Goal: Communication & Community: Answer question/provide support

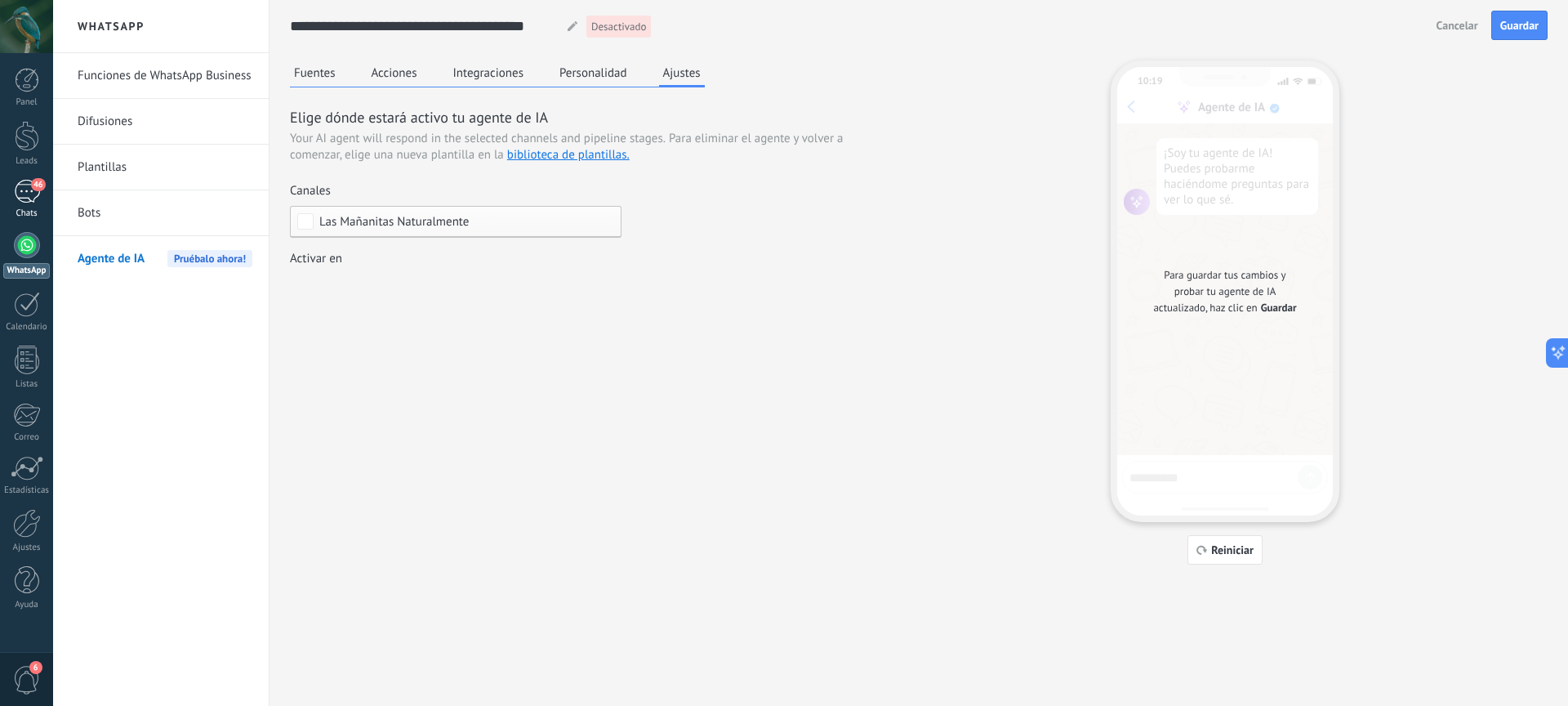
click at [29, 204] on link "46 Chats" at bounding box center [26, 199] width 53 height 39
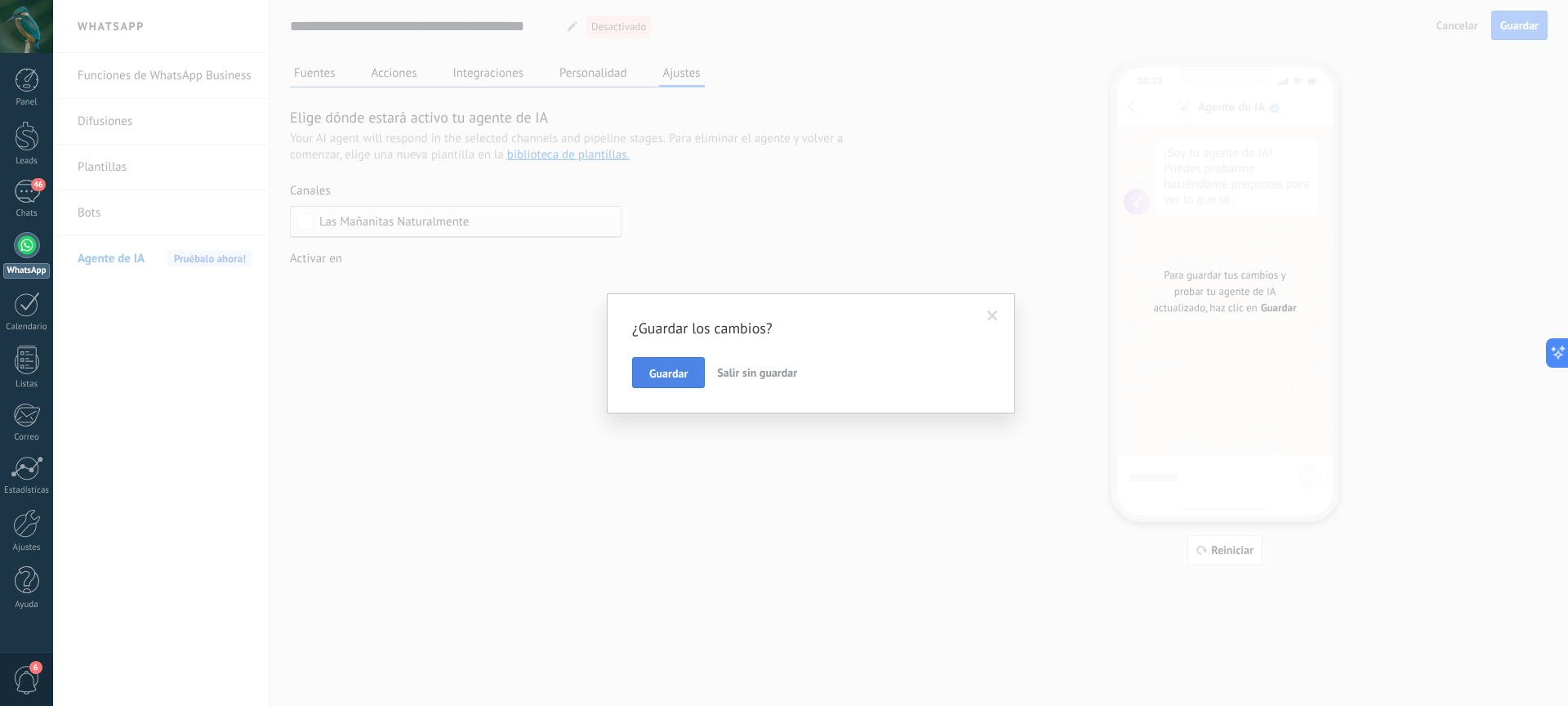
click at [677, 374] on span "Guardar" at bounding box center [668, 374] width 39 height 12
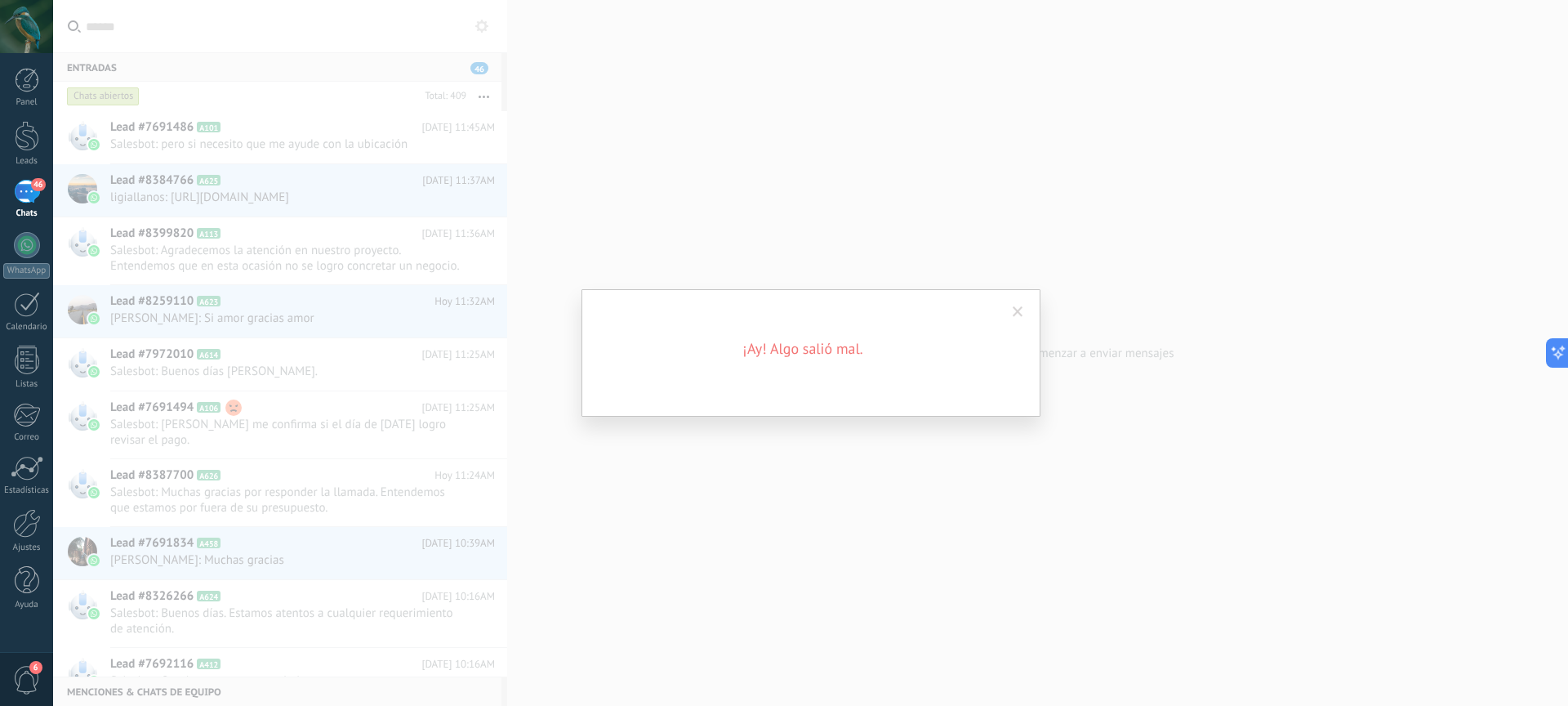
click at [1015, 307] on span at bounding box center [1017, 312] width 11 height 12
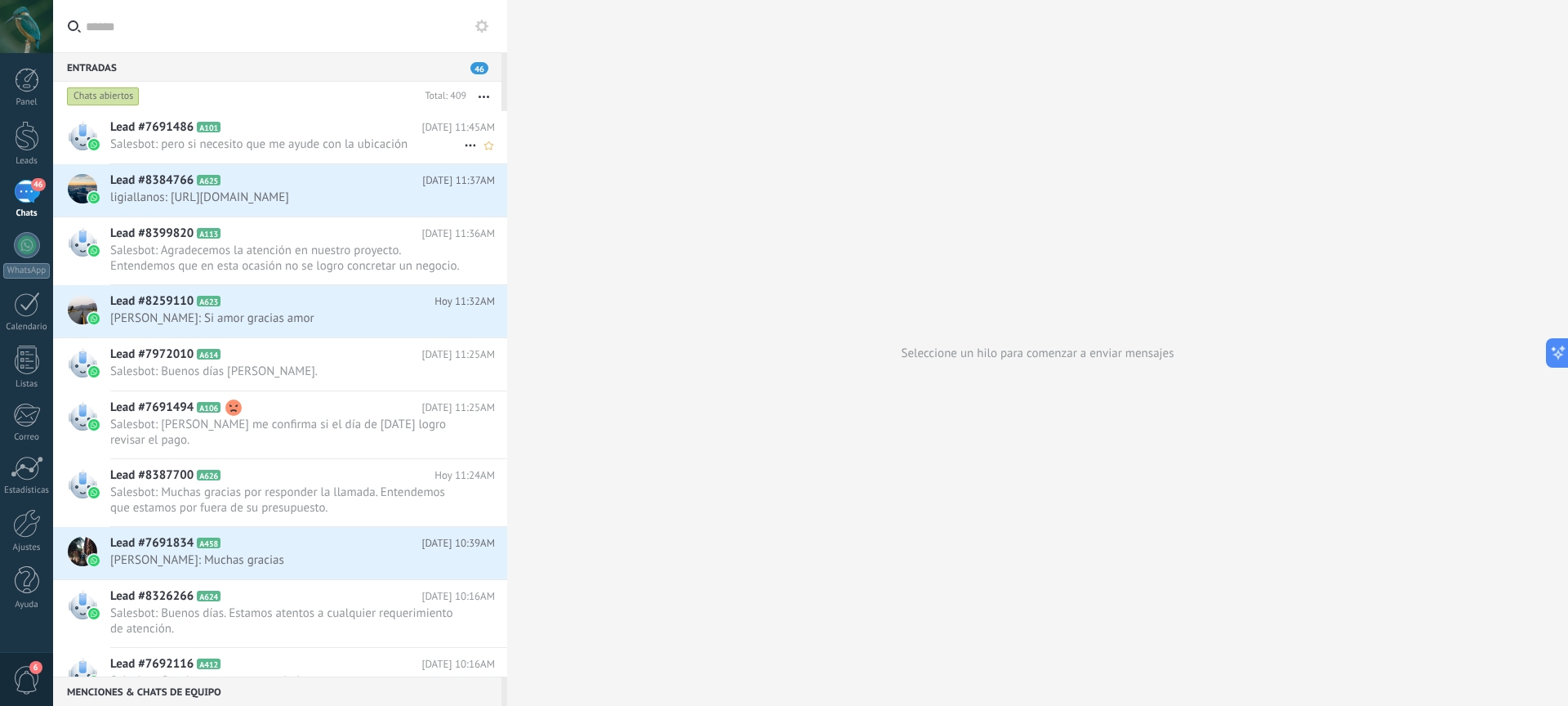
click at [372, 147] on span "Salesbot: pero si necesito que me ayude con la ubicación" at bounding box center [287, 144] width 353 height 16
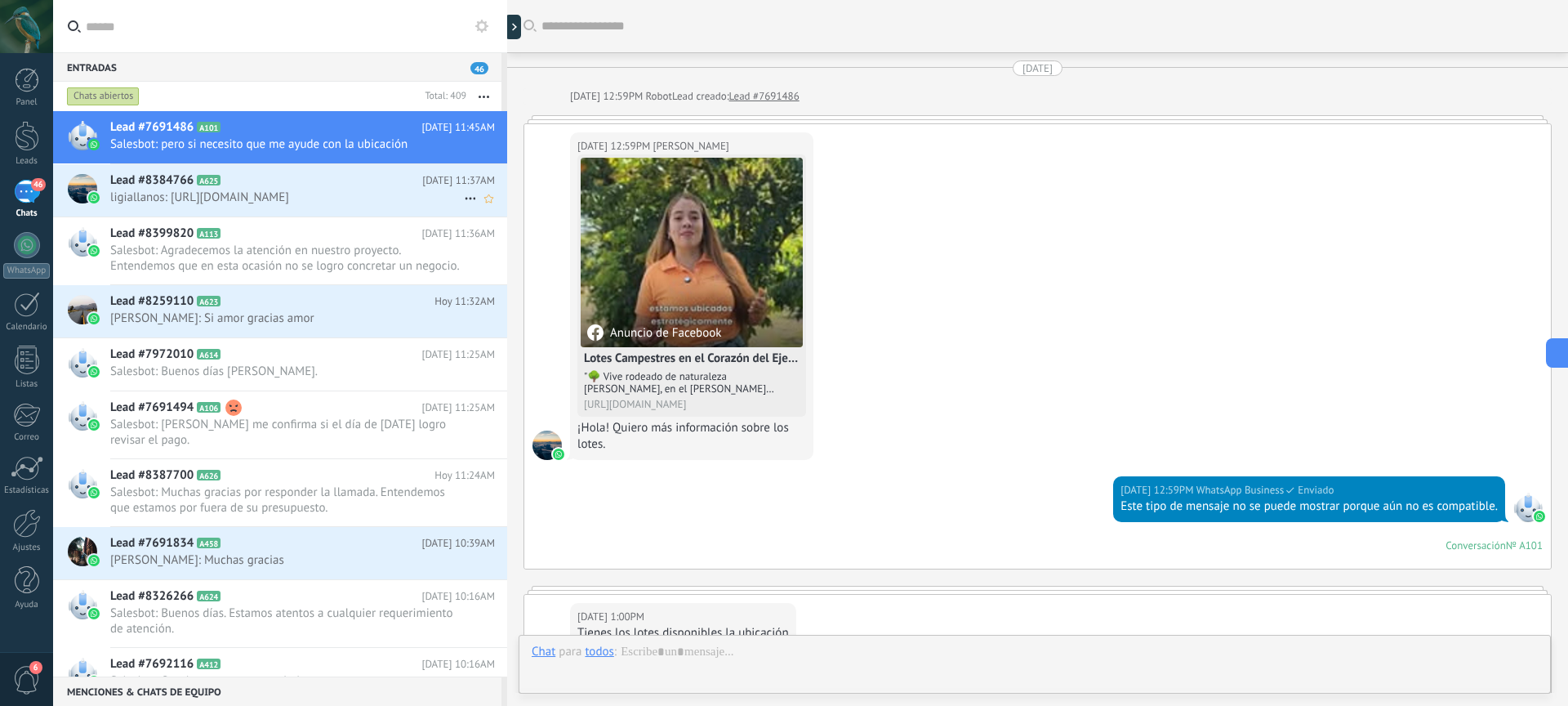
scroll to position [2003, 0]
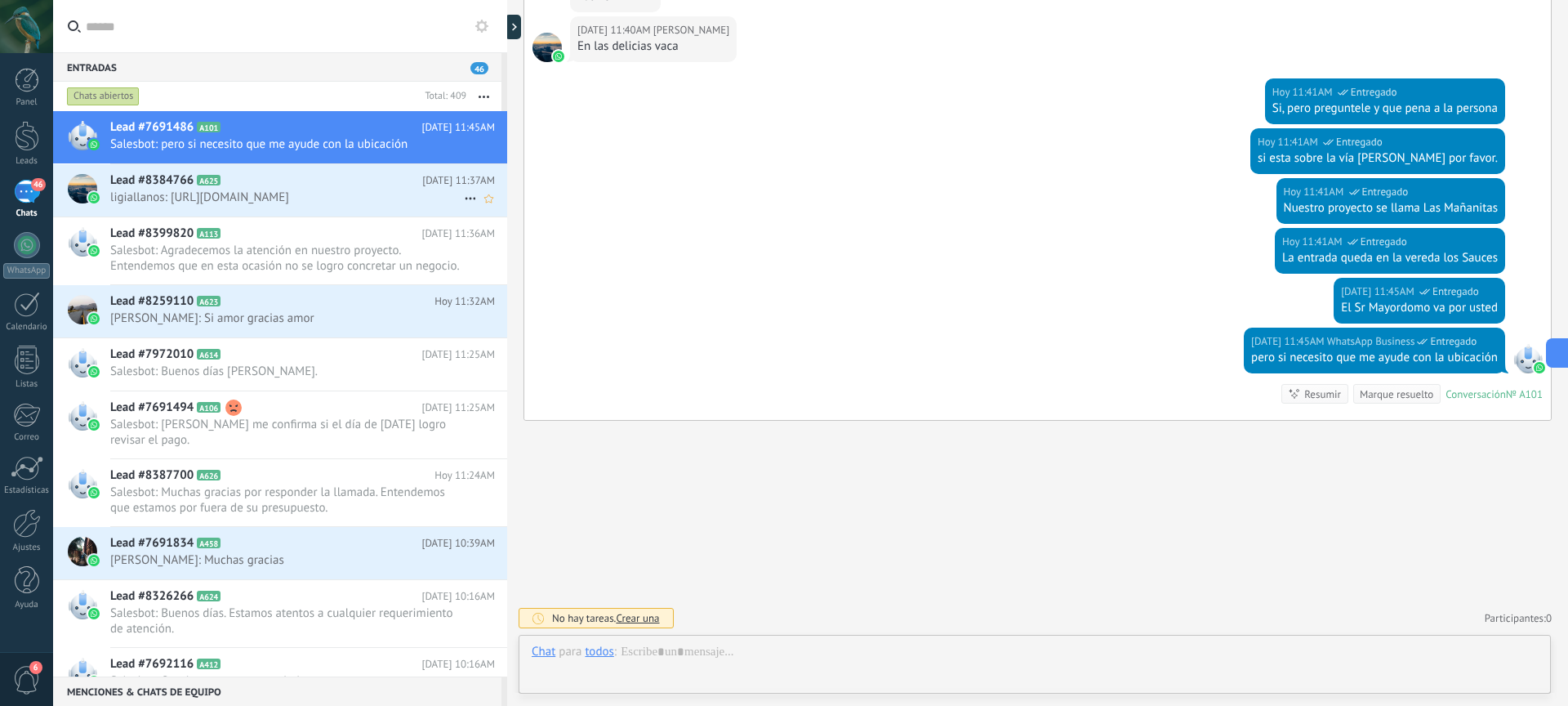
click at [364, 173] on h2 "Lead #8384766 A625" at bounding box center [266, 181] width 312 height 17
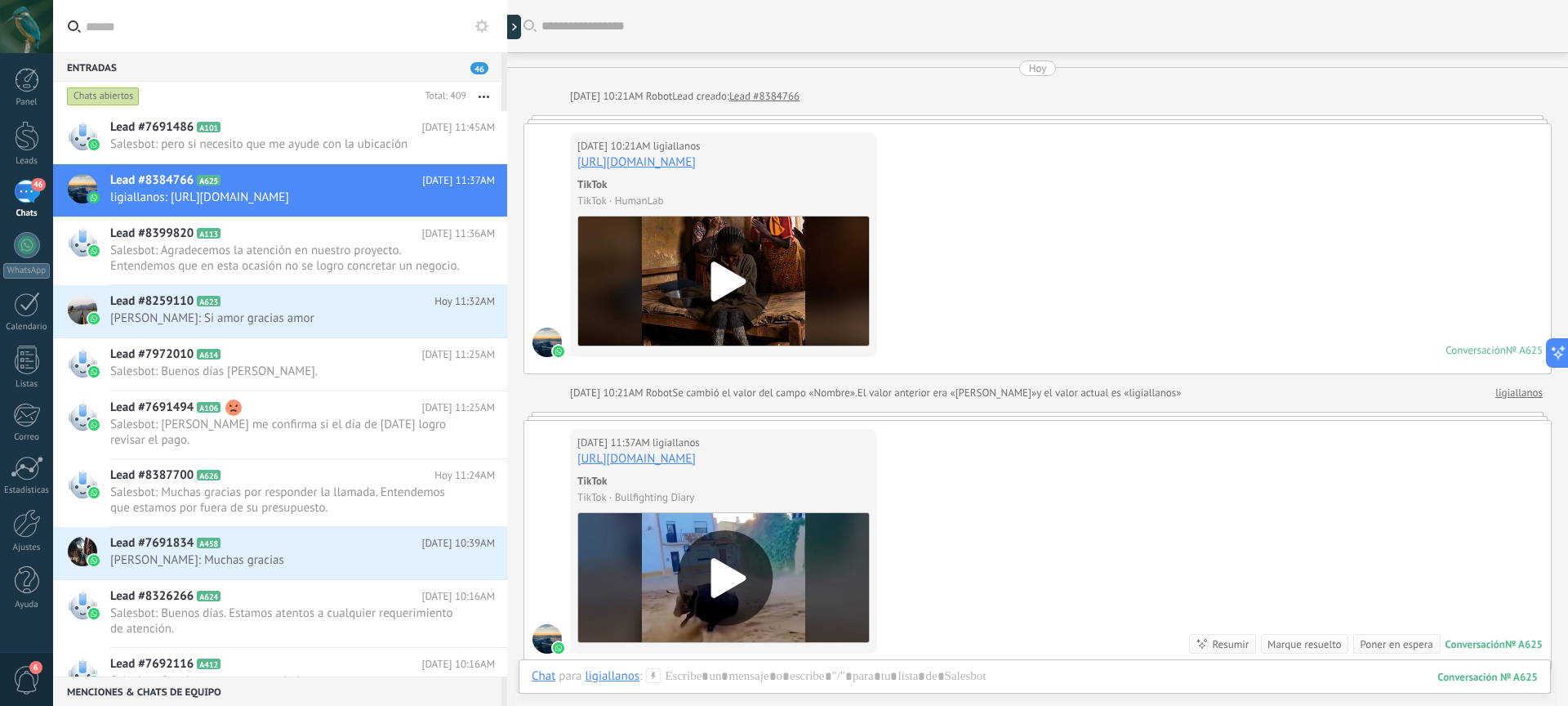
scroll to position [250, 0]
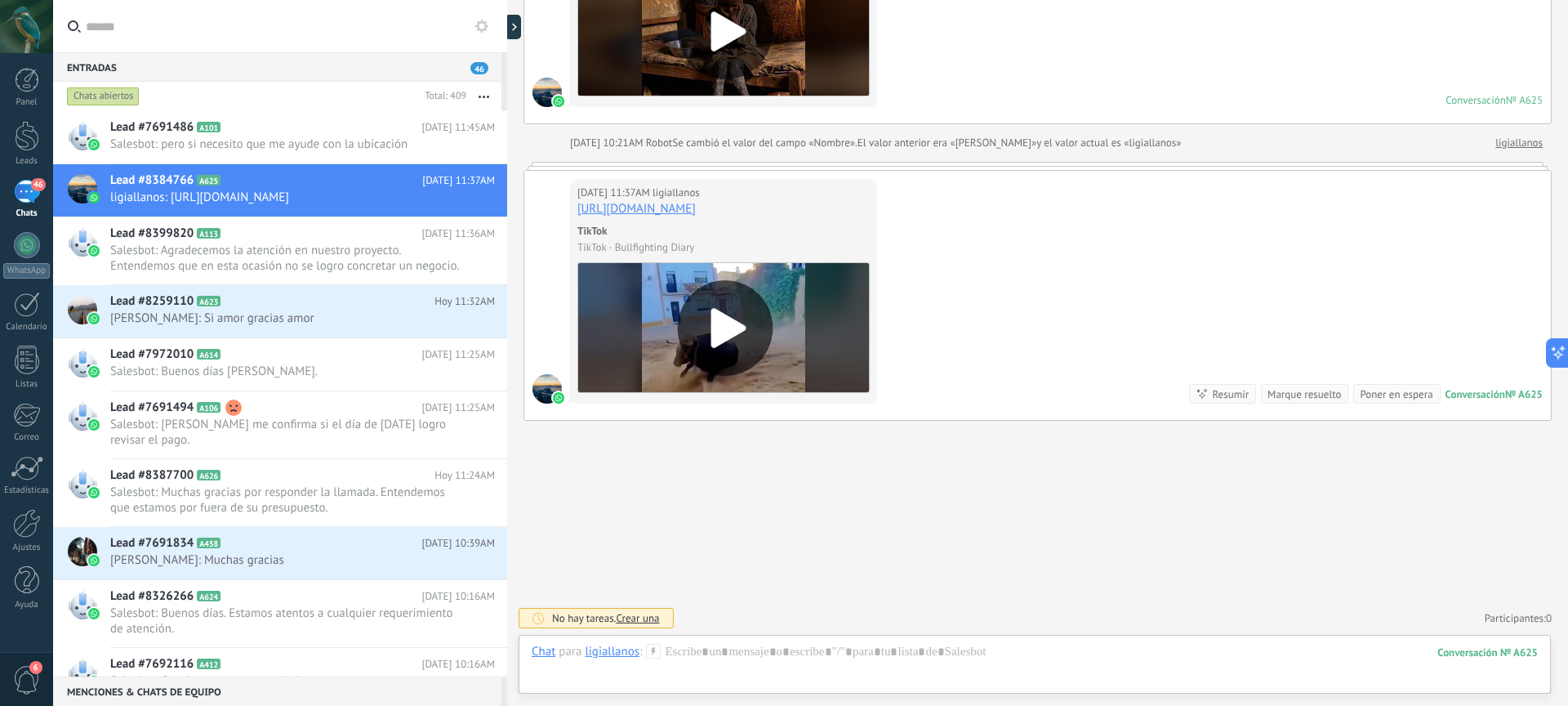
click at [738, 337] on img at bounding box center [723, 327] width 292 height 131
click at [272, 317] on span "[PERSON_NAME]: Si amor gracias amor" at bounding box center [287, 318] width 353 height 16
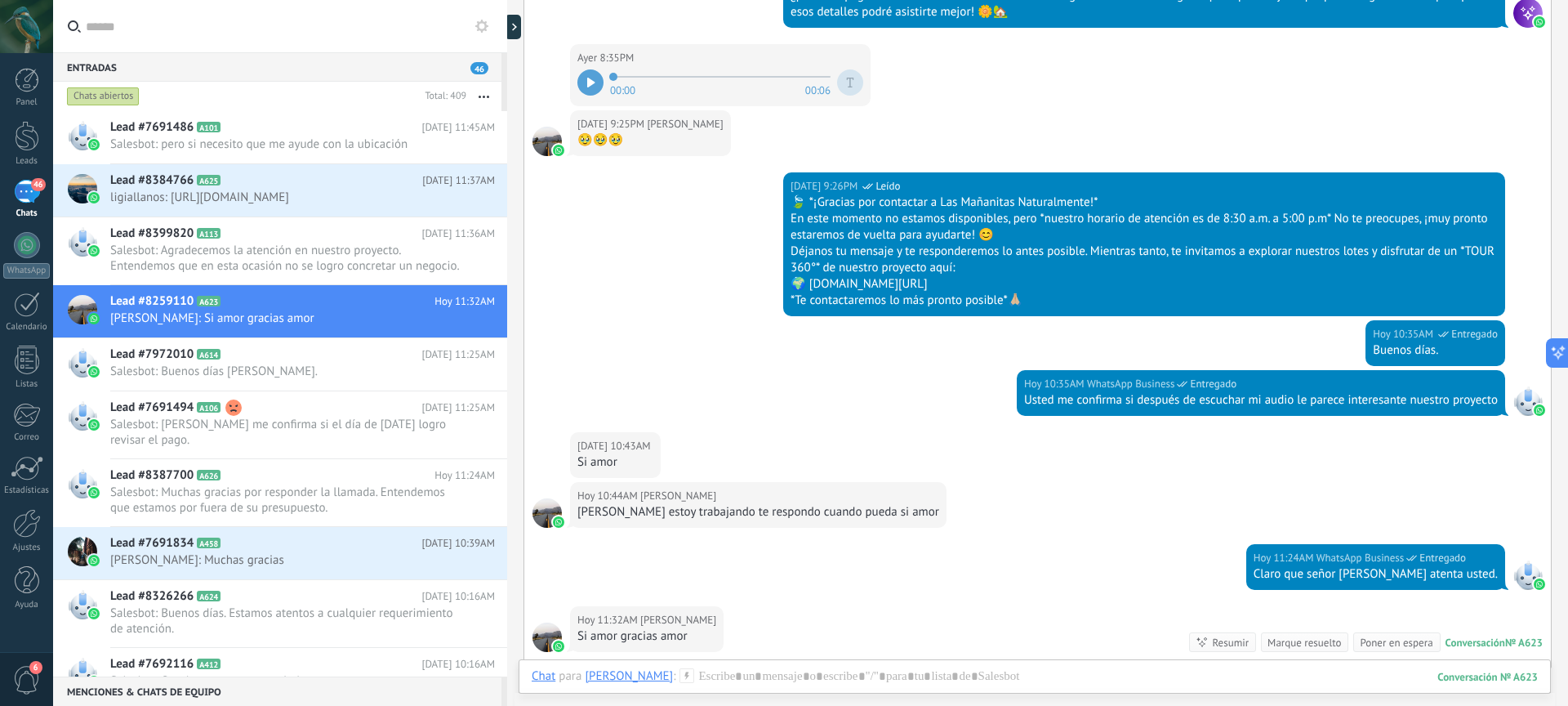
scroll to position [591, 0]
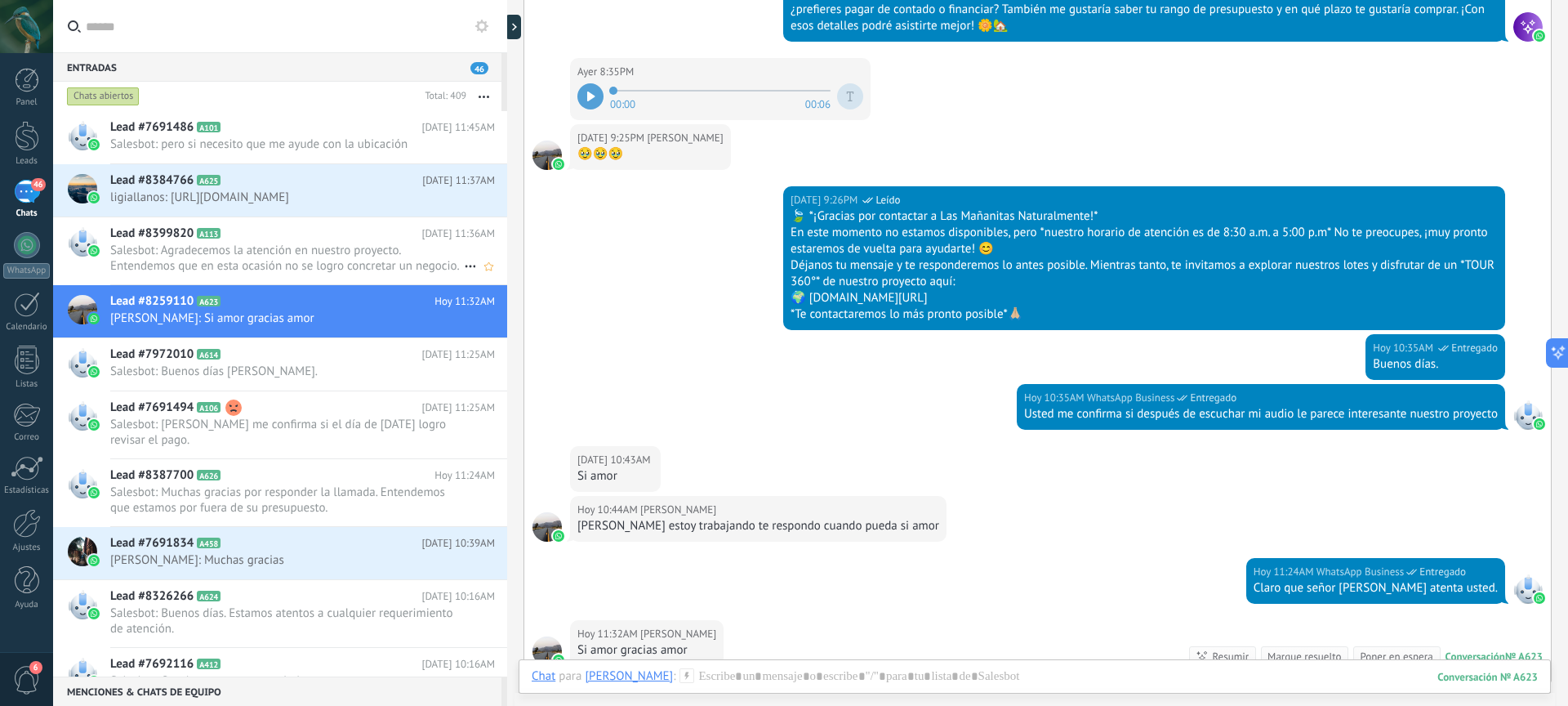
click at [208, 265] on span "Salesbot: Agradecemos la atención en nuestro proyecto. Entendemos que en esta o…" at bounding box center [287, 258] width 353 height 31
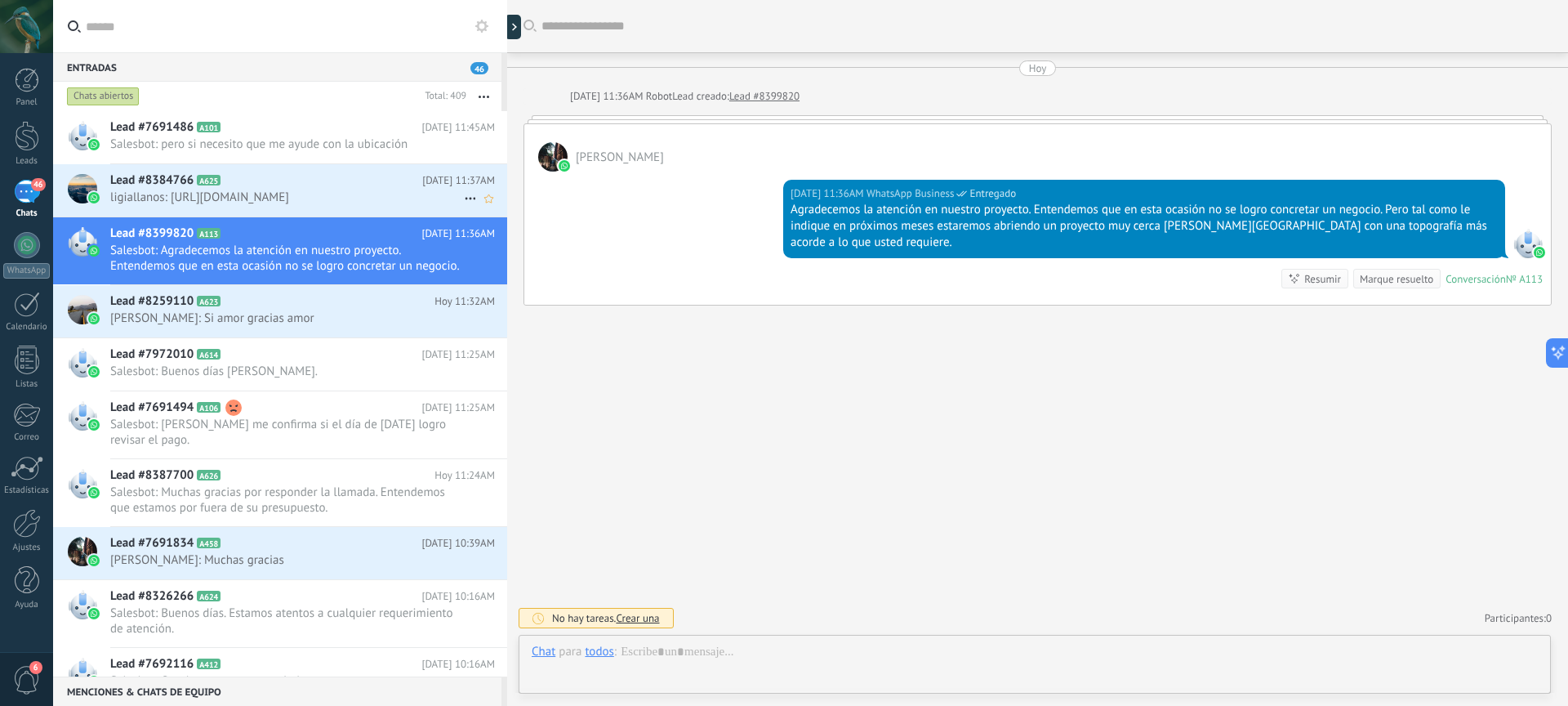
click at [256, 182] on h2 "Lead #8384766 A625" at bounding box center [266, 181] width 312 height 17
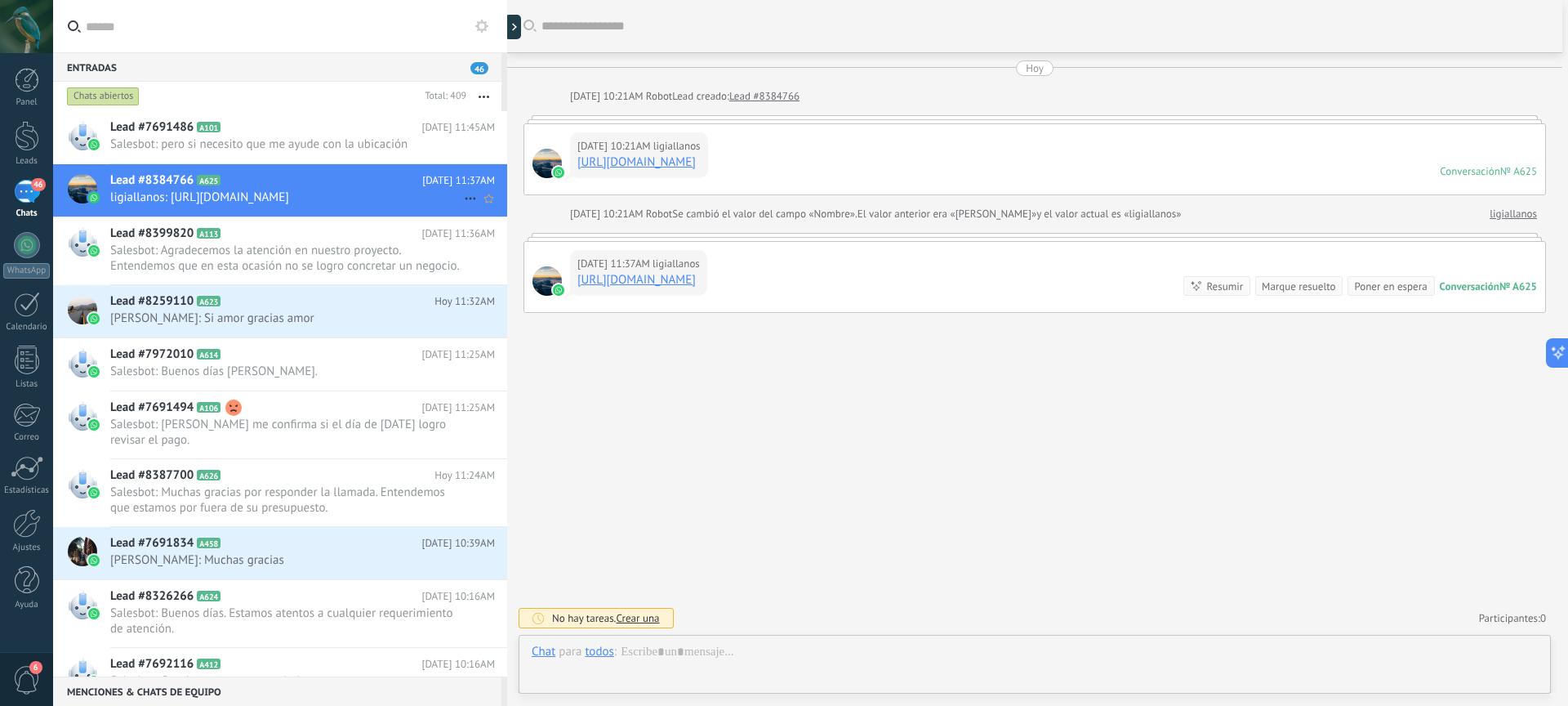
scroll to position [71, 0]
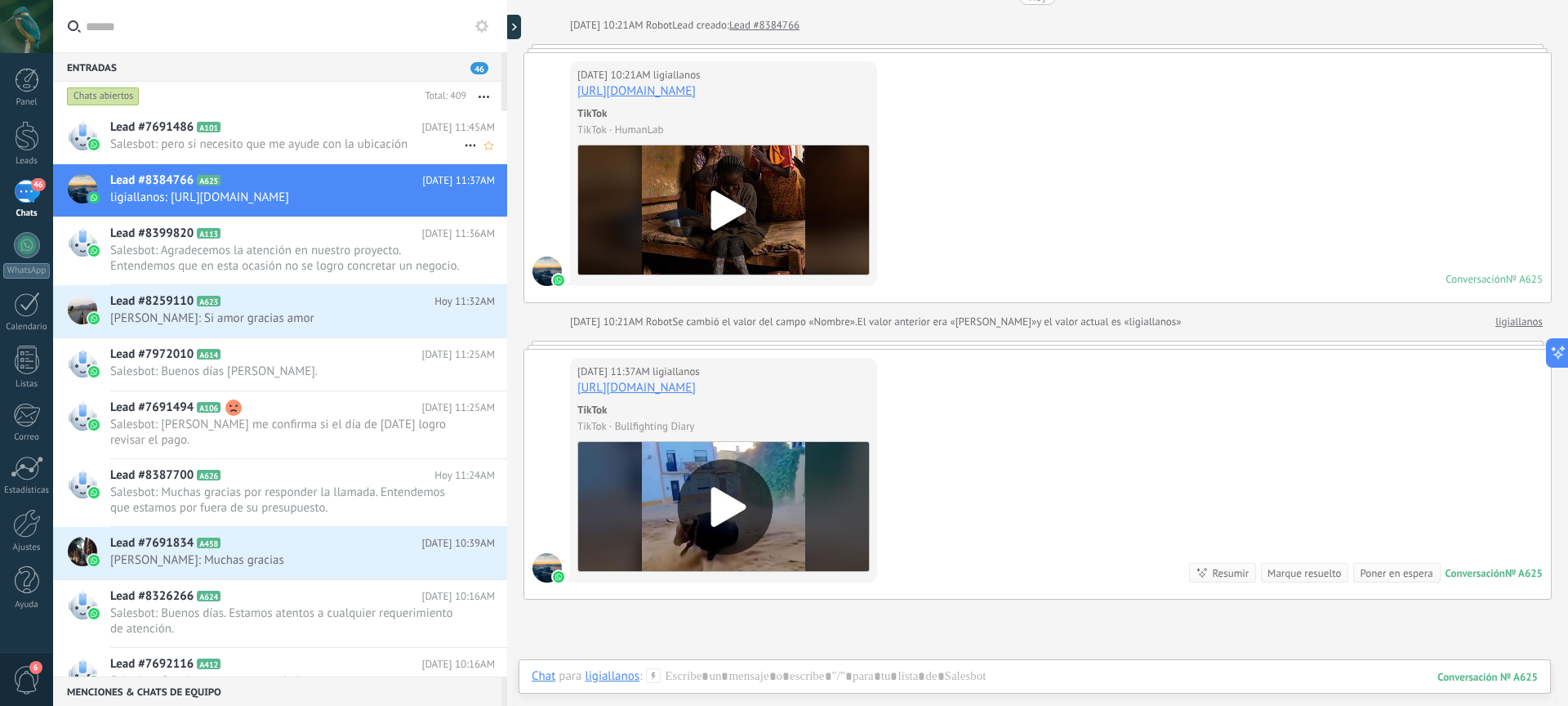
click at [364, 151] on span "Salesbot: pero si necesito que me ayude con la ubicación" at bounding box center [287, 144] width 353 height 16
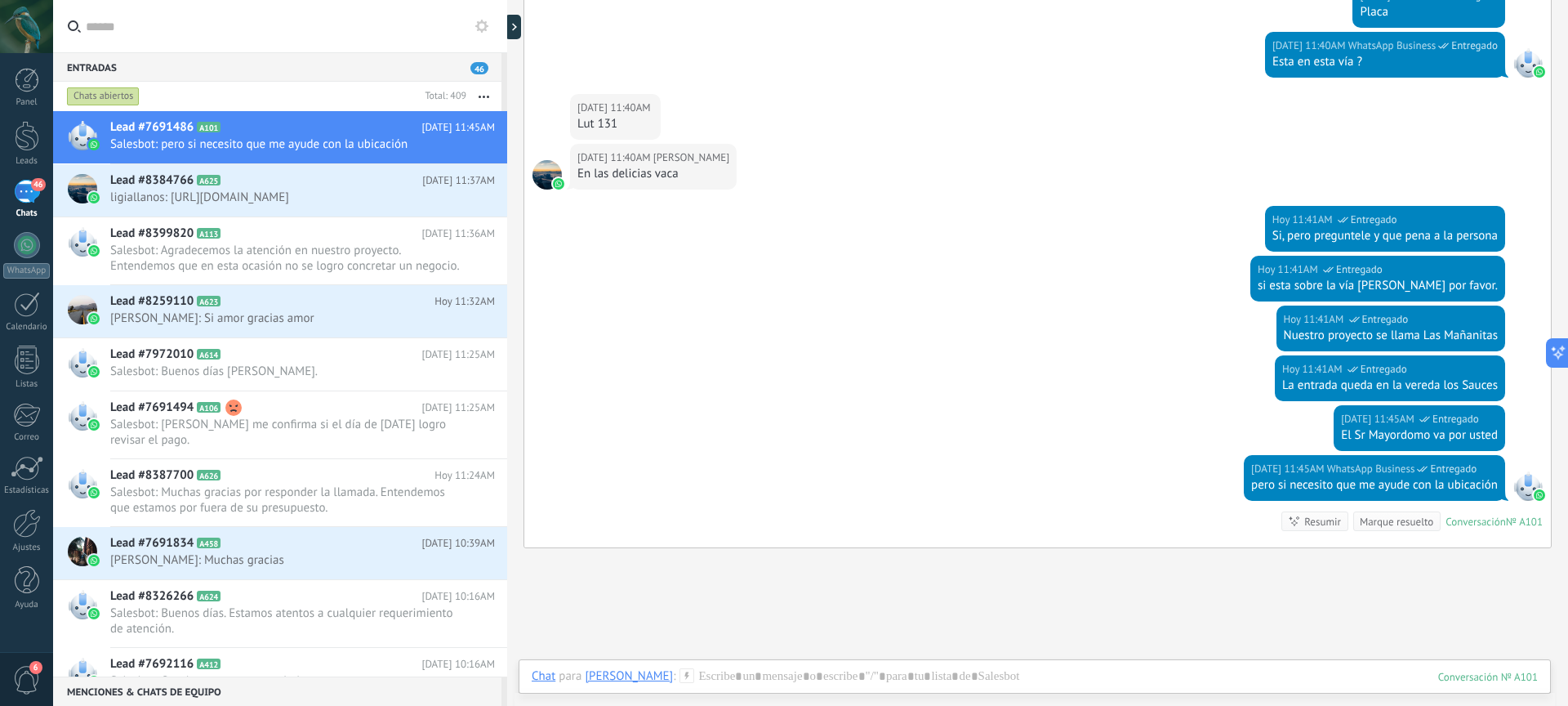
scroll to position [1873, 0]
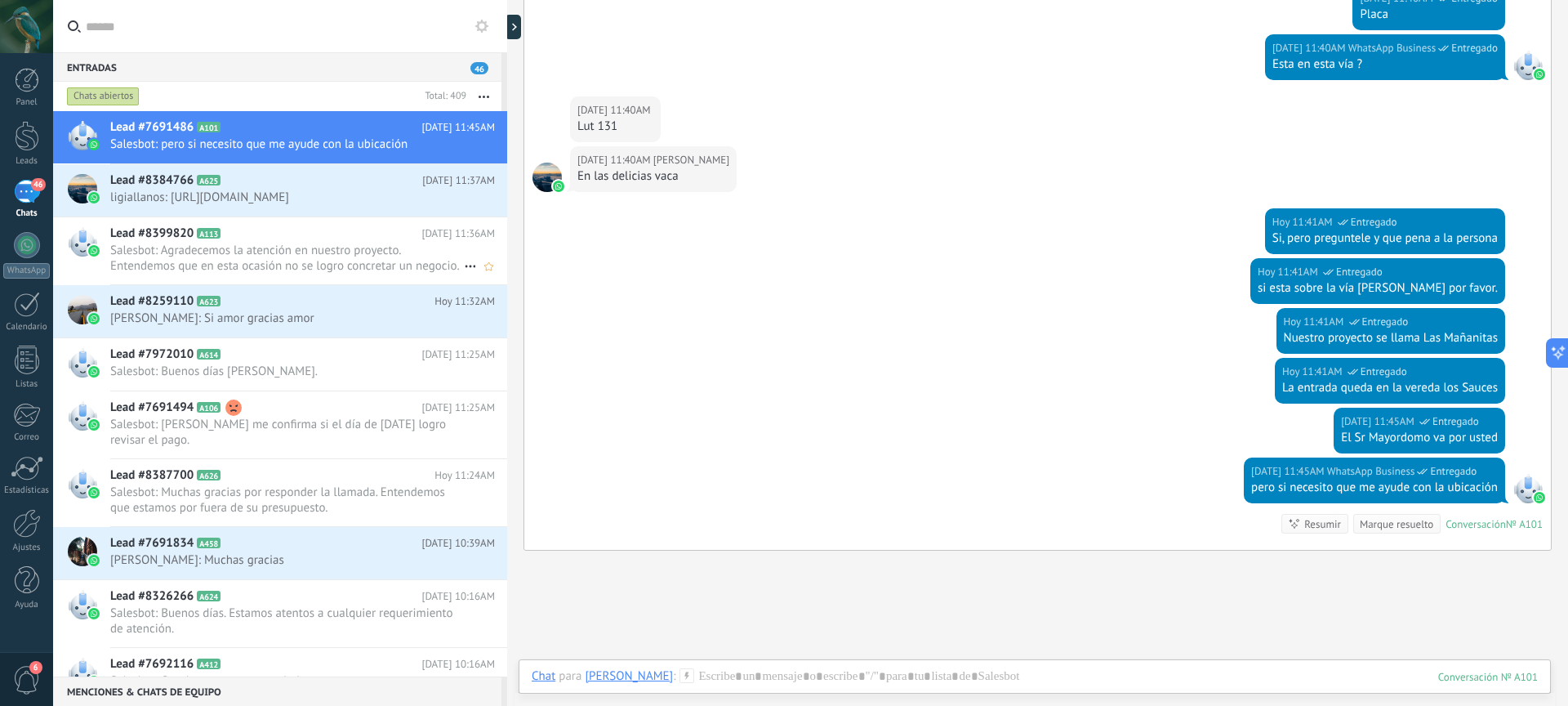
click at [291, 238] on h2 "Lead #8399820 A113" at bounding box center [266, 234] width 311 height 17
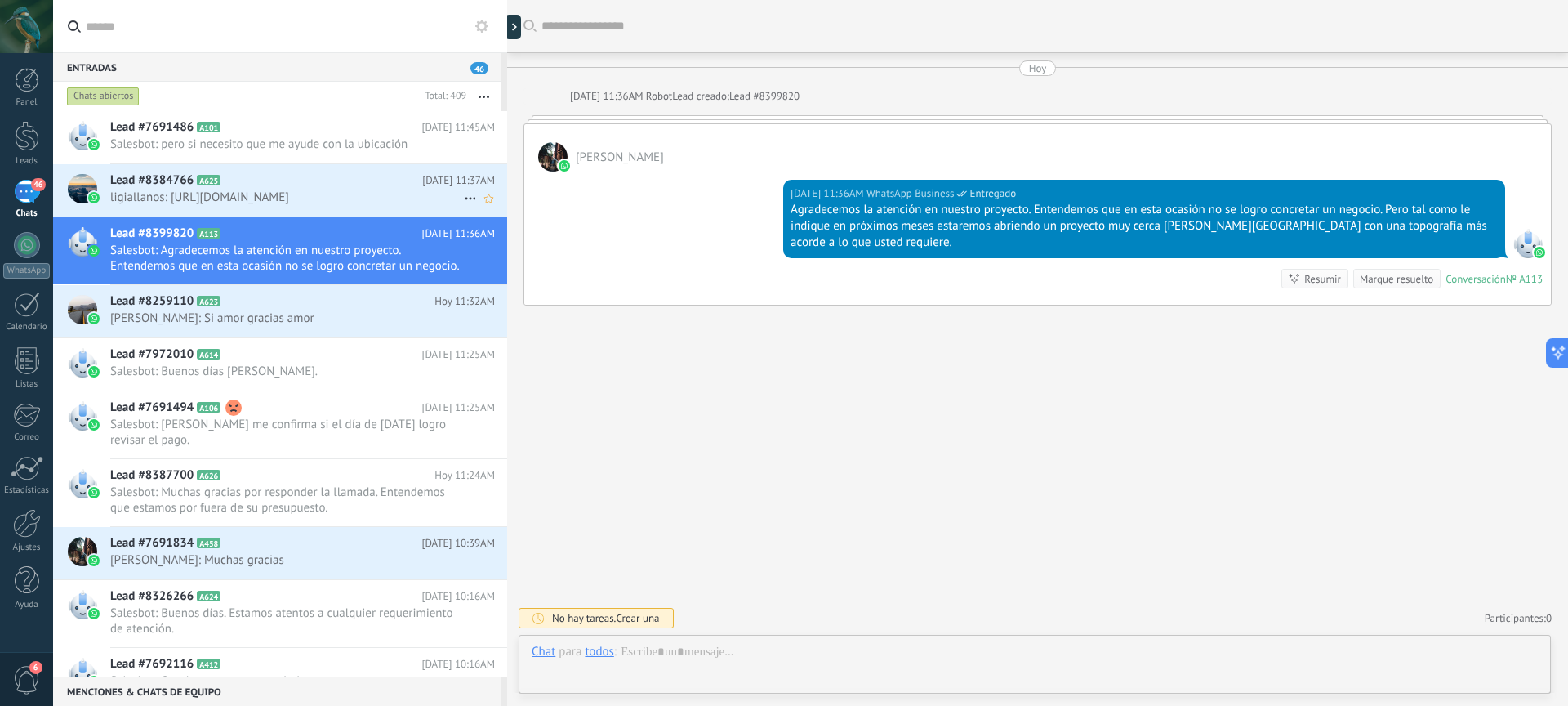
click at [306, 205] on div "Lead #8384766 A625 [DATE] 11:37AM ligiallanos: [URL][DOMAIN_NAME]" at bounding box center [309, 189] width 397 height 51
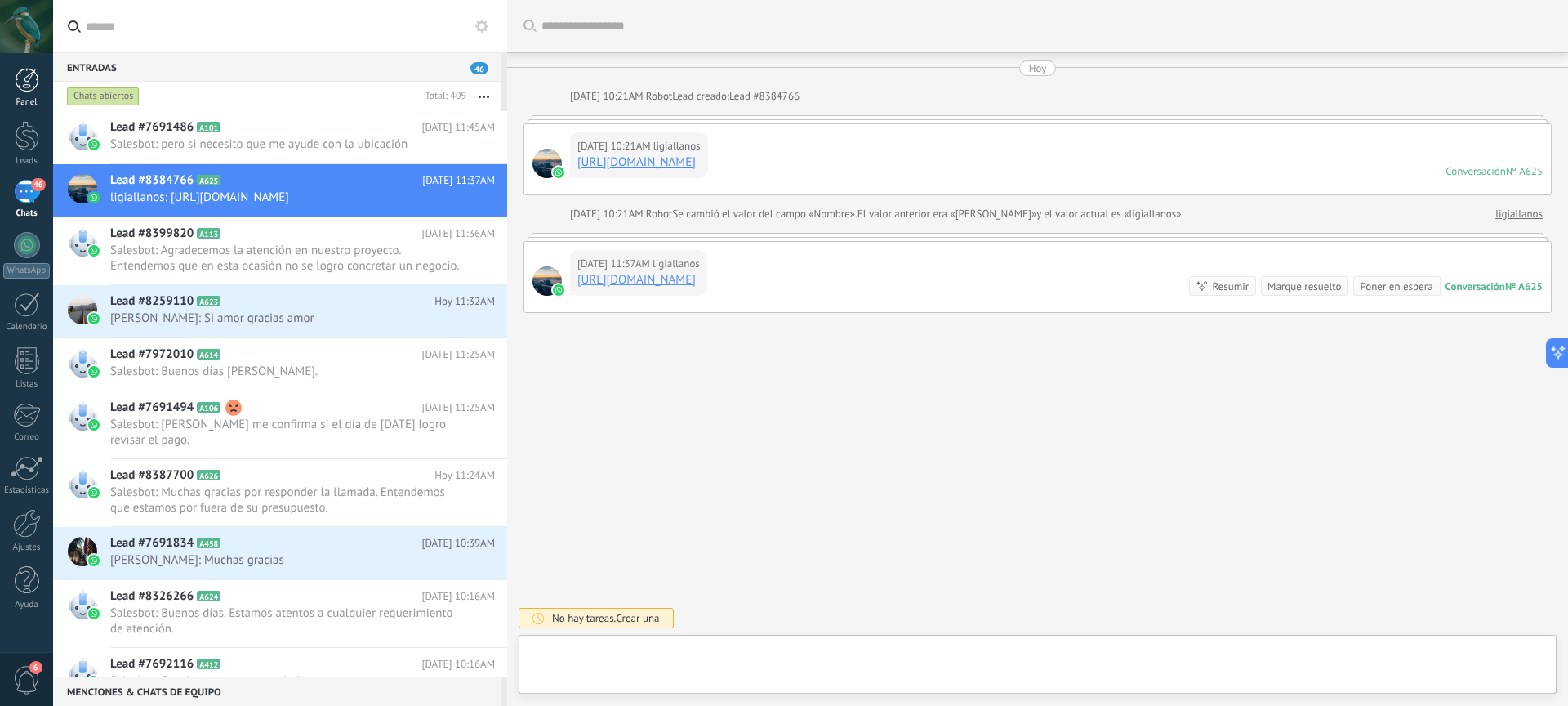
scroll to position [71, 0]
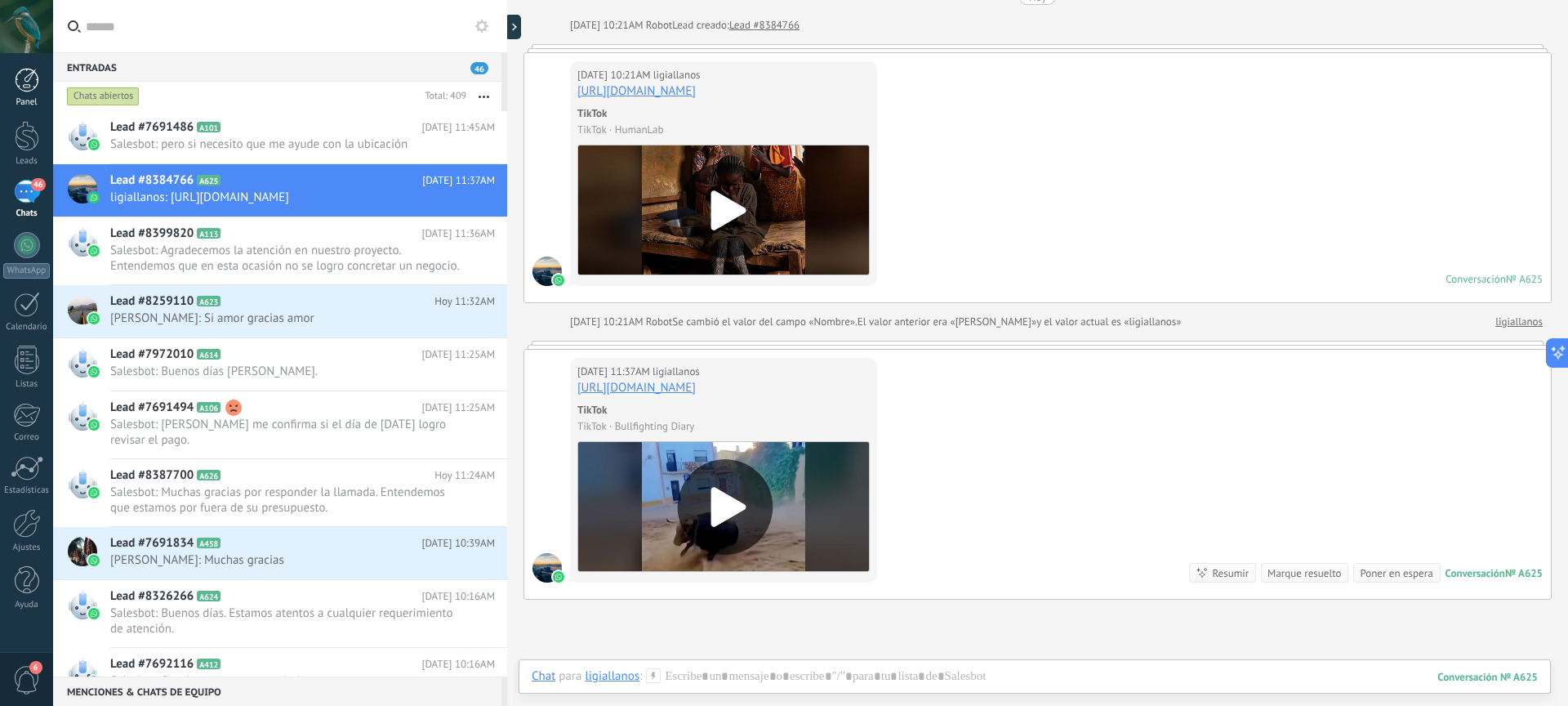
click at [27, 85] on div at bounding box center [27, 80] width 24 height 24
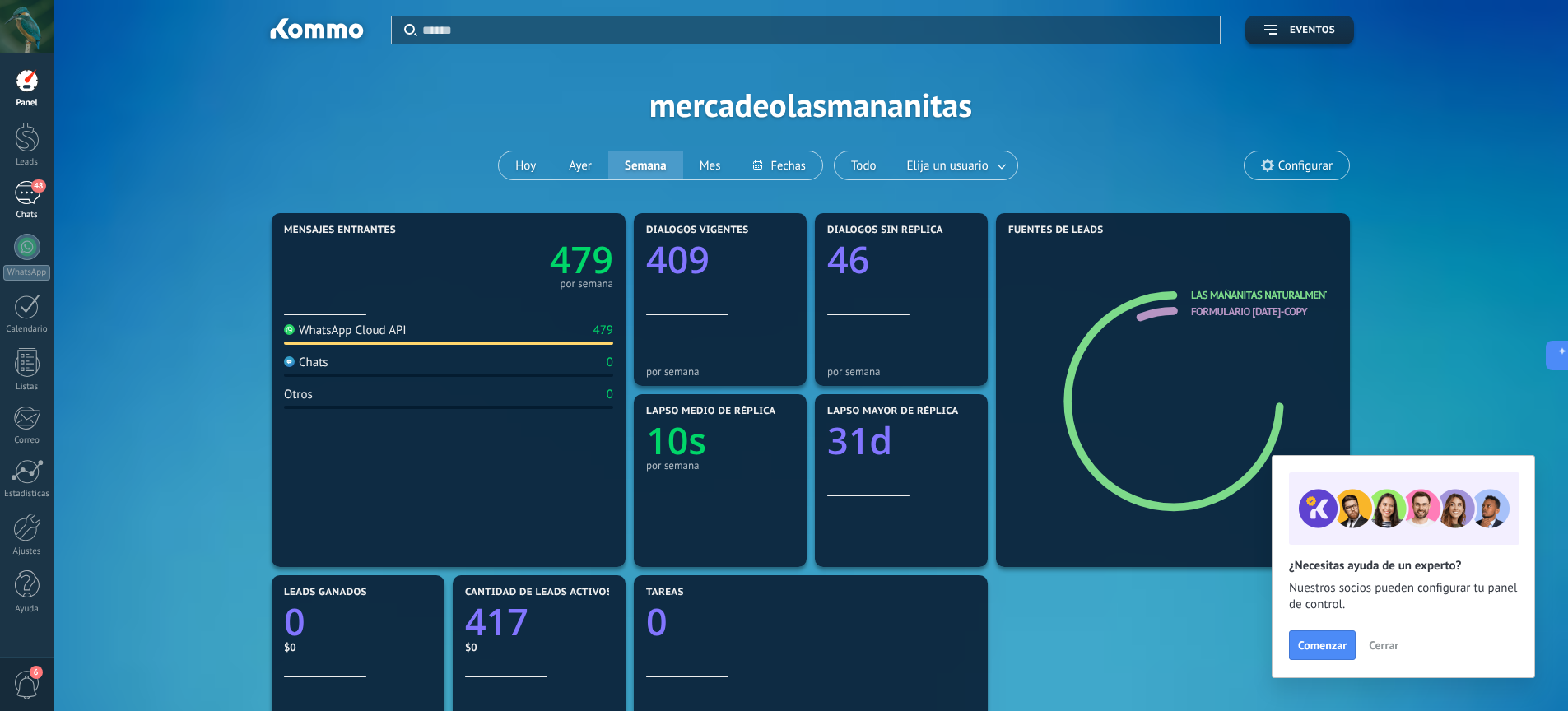
click at [25, 208] on link "48 Chats" at bounding box center [26, 201] width 53 height 40
